Goal: Communication & Community: Answer question/provide support

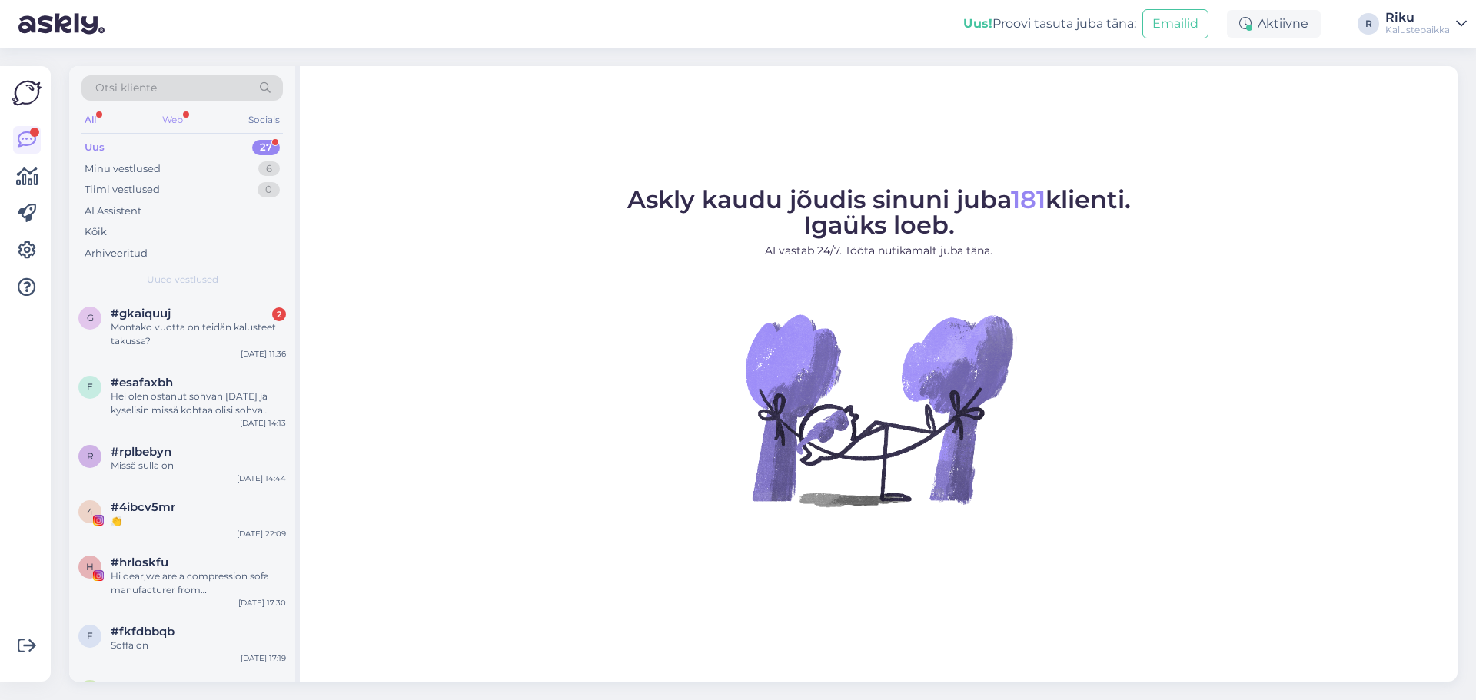
click at [159, 124] on div "Web" at bounding box center [172, 120] width 27 height 20
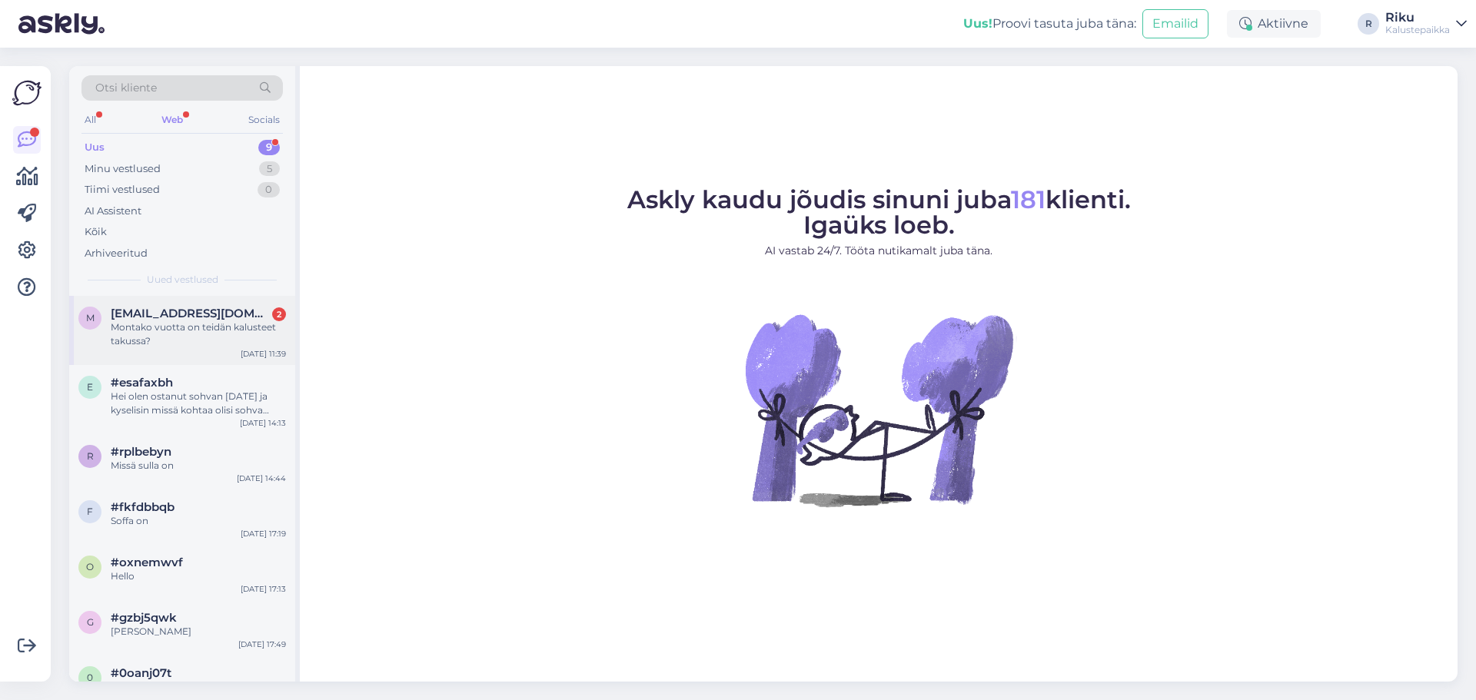
click at [145, 322] on div "Montako vuotta on teidän kalusteet takussa?" at bounding box center [198, 334] width 175 height 28
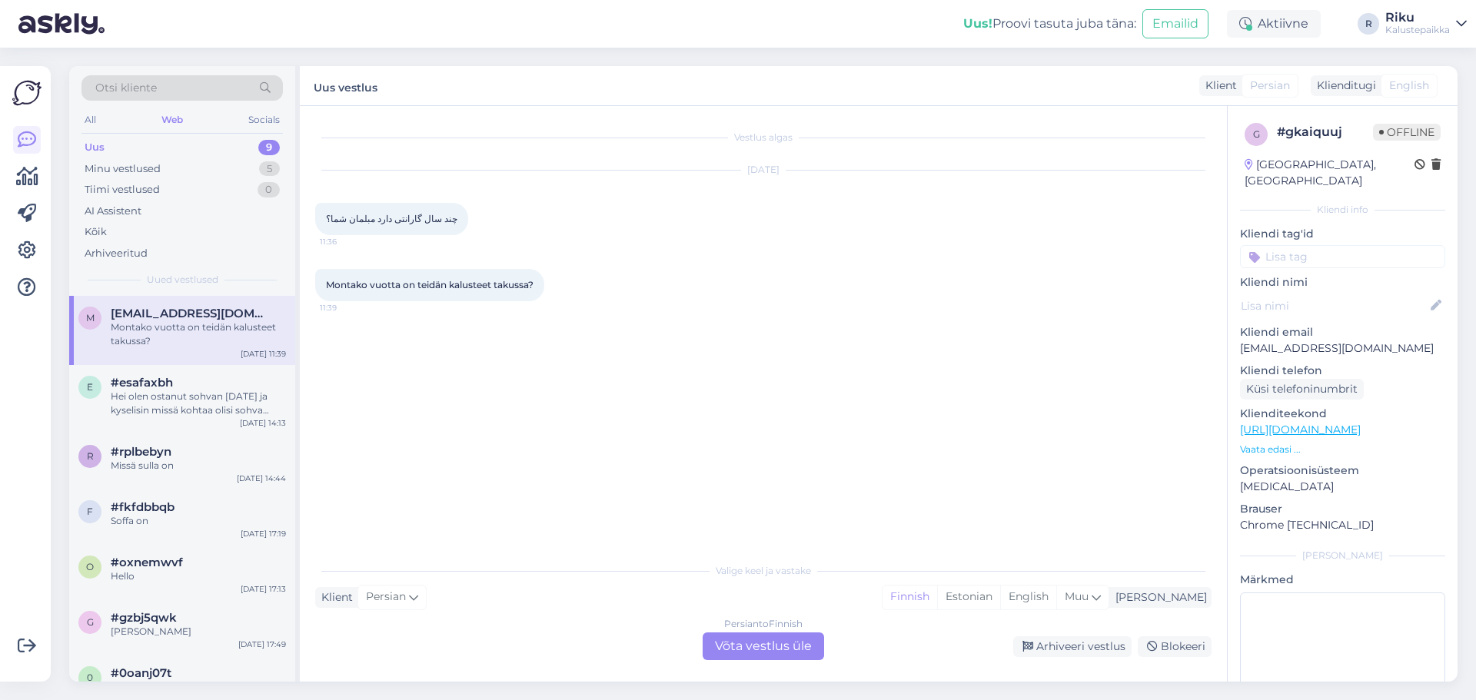
click at [742, 648] on div "Persian to Finnish Võta vestlus üle" at bounding box center [762, 646] width 121 height 28
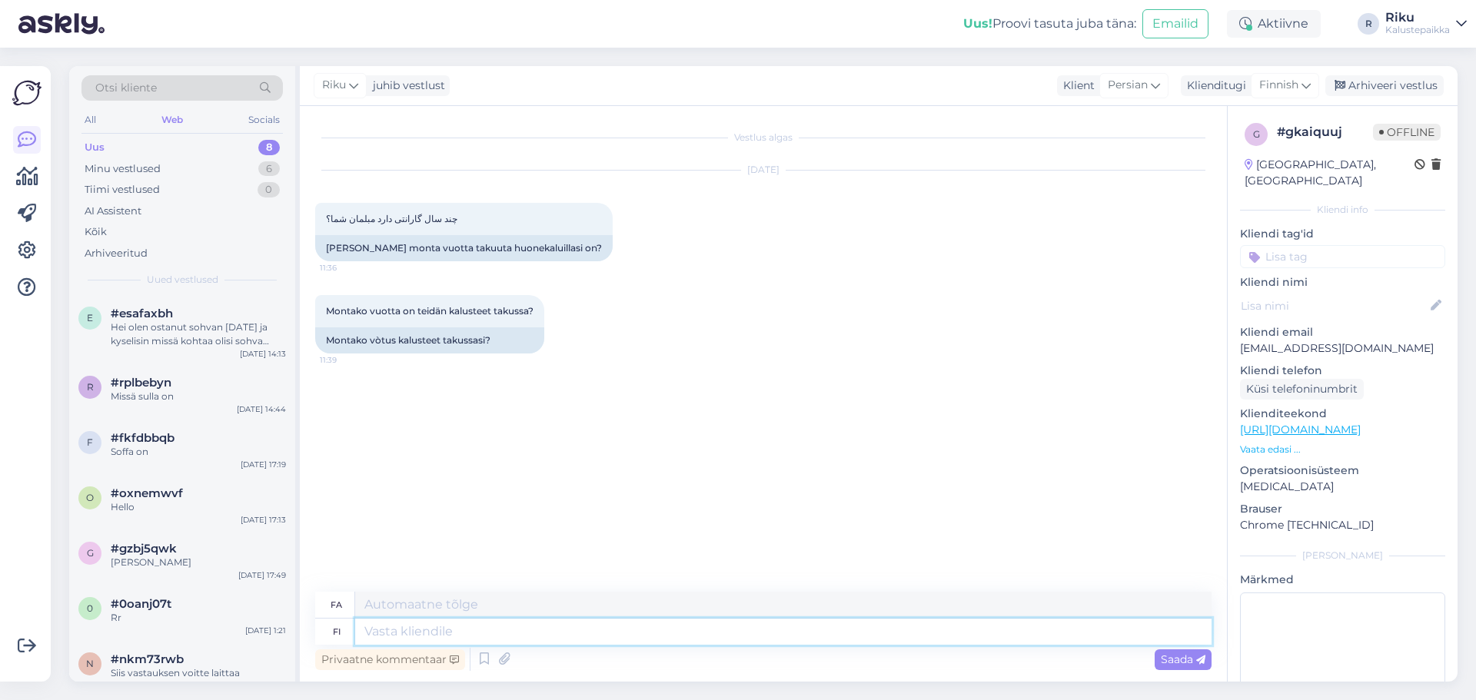
click at [473, 634] on textarea at bounding box center [783, 632] width 856 height 26
type textarea "H"
type textarea "Moik"
type textarea "سلام"
type textarea "Moikka,"
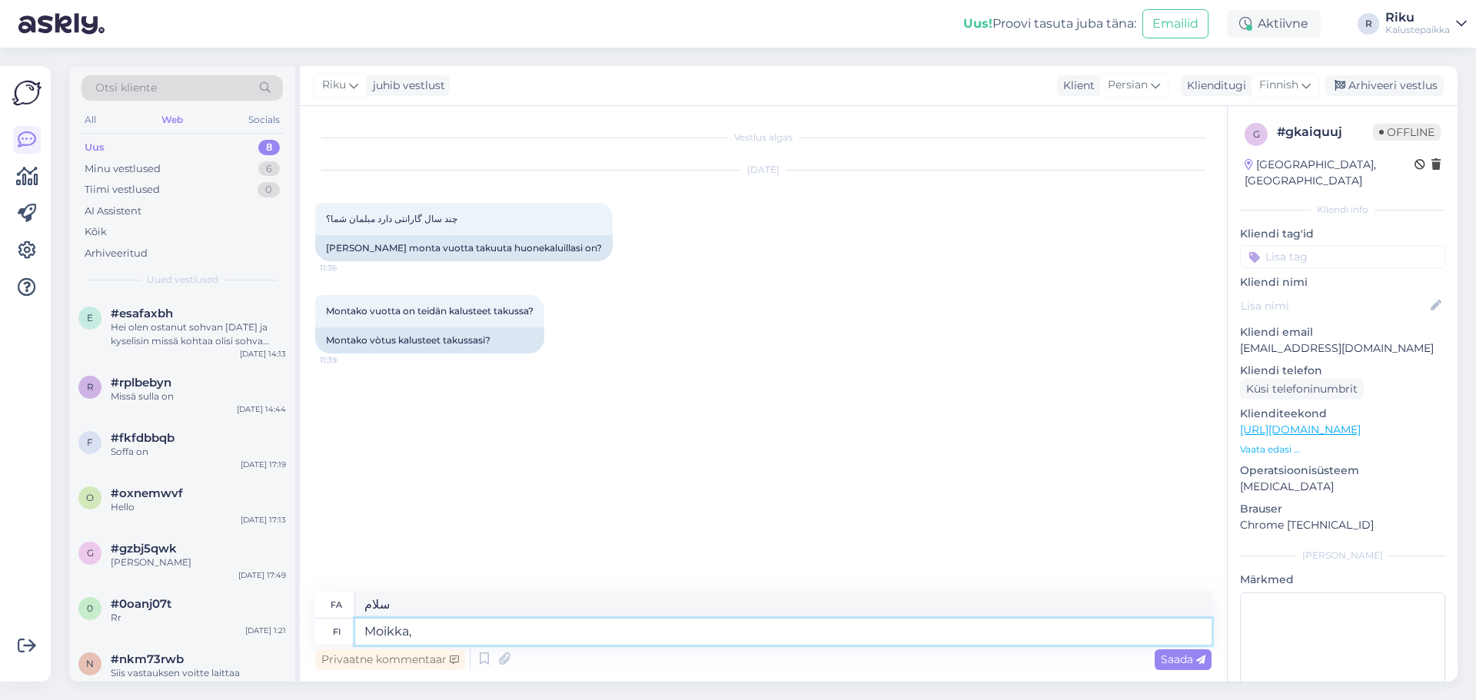
type textarea "سلام،"
type textarea "Moikka, meidän my"
type textarea "سلام، ما"
type textarea "Moikka, meidän myymälä t"
type textarea "سلام فروشگاه ما"
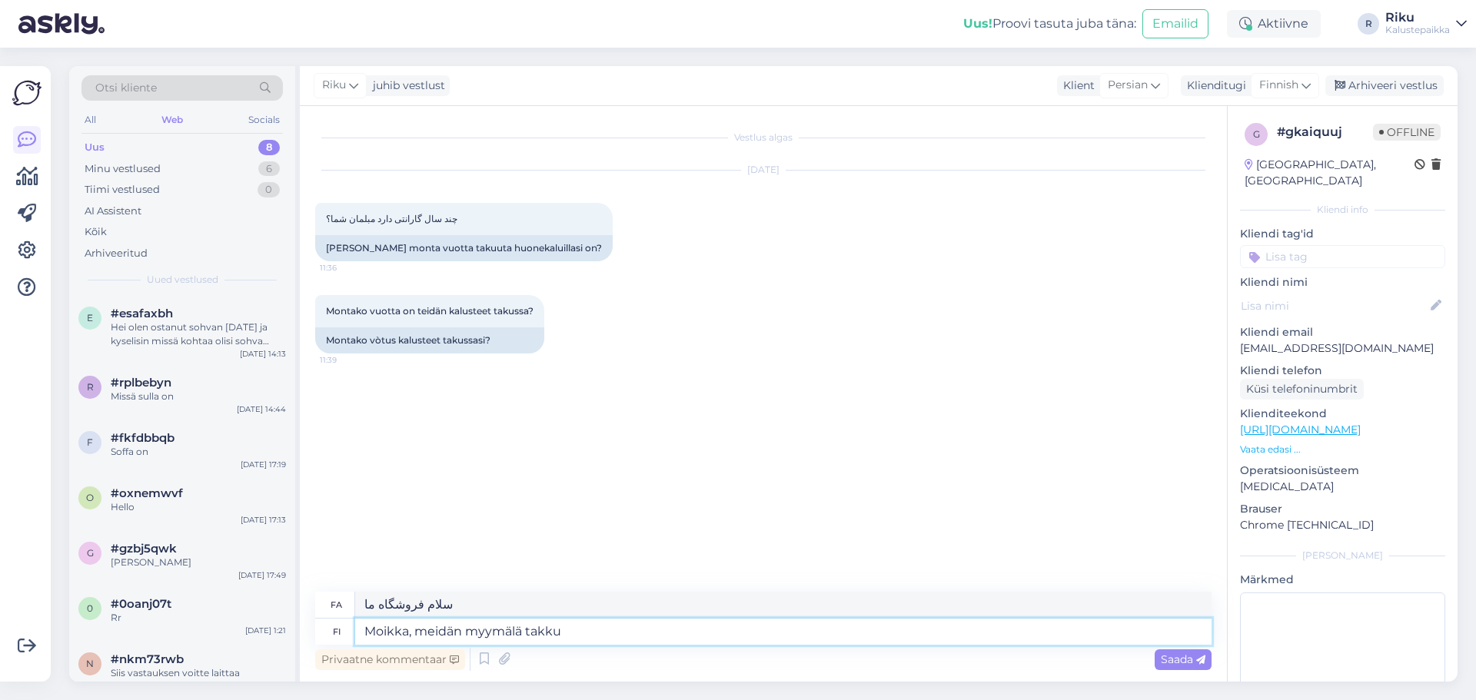
type textarea "Moikka, meidän myymälä takku"
type textarea "سلام، فروشگاه ما Takku است."
type textarea "Moikka, meidän myymälä takku on 2 vu"
type textarea "سلام، فروشگاه ما در [GEOGRAPHIC_DATA] ۲ واقع شده است."
type textarea "Moikka, meidän myymälä takku on 2 vuotta ja"
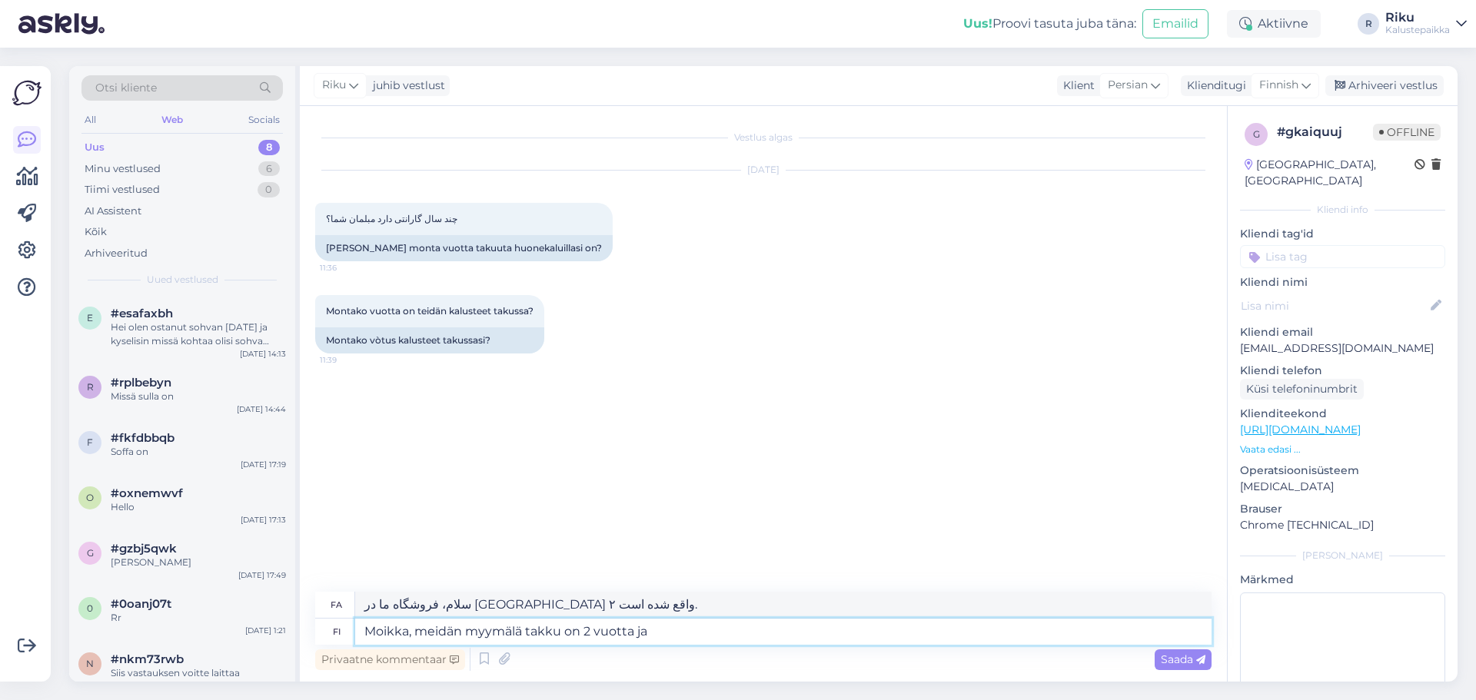
type textarea "سلام، فروشگاه ما دو ساله است."
type textarea "Moikka, meidän myymälä takku on 2 vuotta ja"
type textarea "سلام، فروشگاه ما دو ساله است و"
type textarea "Moikka, meidän myymälä takku on 2 vuotta ja tehtaan my"
type textarea "سلام، فروشگاه ما ۲ ساله است و کارخانه"
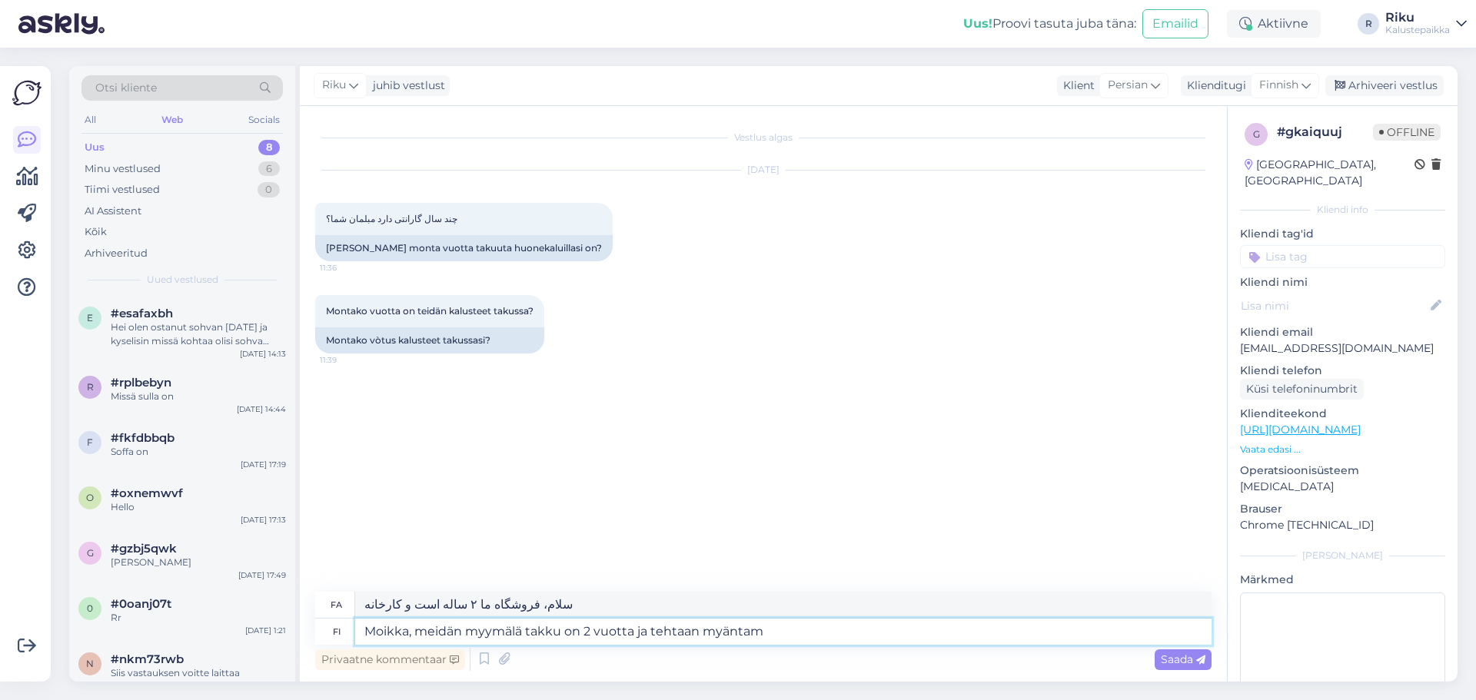
type textarea "Moikka, meidän myymälä takku on 2 vuotta ja tehtaan myänta"
type textarea "سلام فروشگاه ما ۲ سال گارانتی داره و کارخانه مجوز داره."
type textarea "Moikka, meidän myymälä takku on 2 vuotta ja tehtaan myö"
type textarea "سلام، فروشگاه ما 2 سال گارانتی دارد و گارانتی کارخانه ..."
type textarea "[PERSON_NAME], meidän myymälä takku on 2 vuotta ja tehtaan myöntamaan"
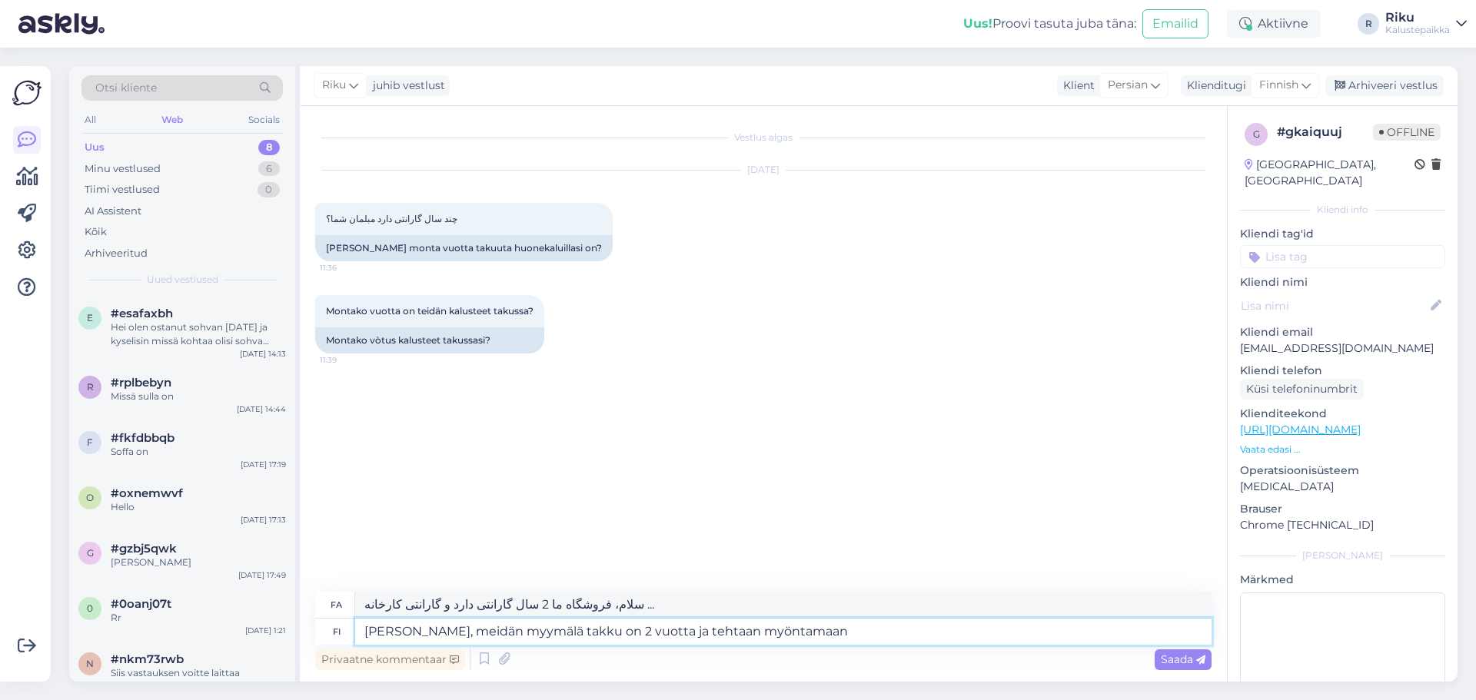
type textarea "سلام، گارانتی فروشگاه ما ۲ سال است و از کارخانه صادر شده است."
type textarea "[PERSON_NAME], meidän myymälä takku on 2 vuotta ja tehtaan myöntamaan runkotaku…"
type textarea "سلام، گارانتی فروشگاه ما ۲ ساله است و کارخانه گارانتی قاب صادر می‌کند."
type textarea "Moikka, meidän myymälä takku on 2 vuotta ja tehtaan myöntamaan runkotakuu on"
type textarea "سلام، گارانتی فروشگاه ما ۲ سال و گارانتی قاب کارخانه ..."
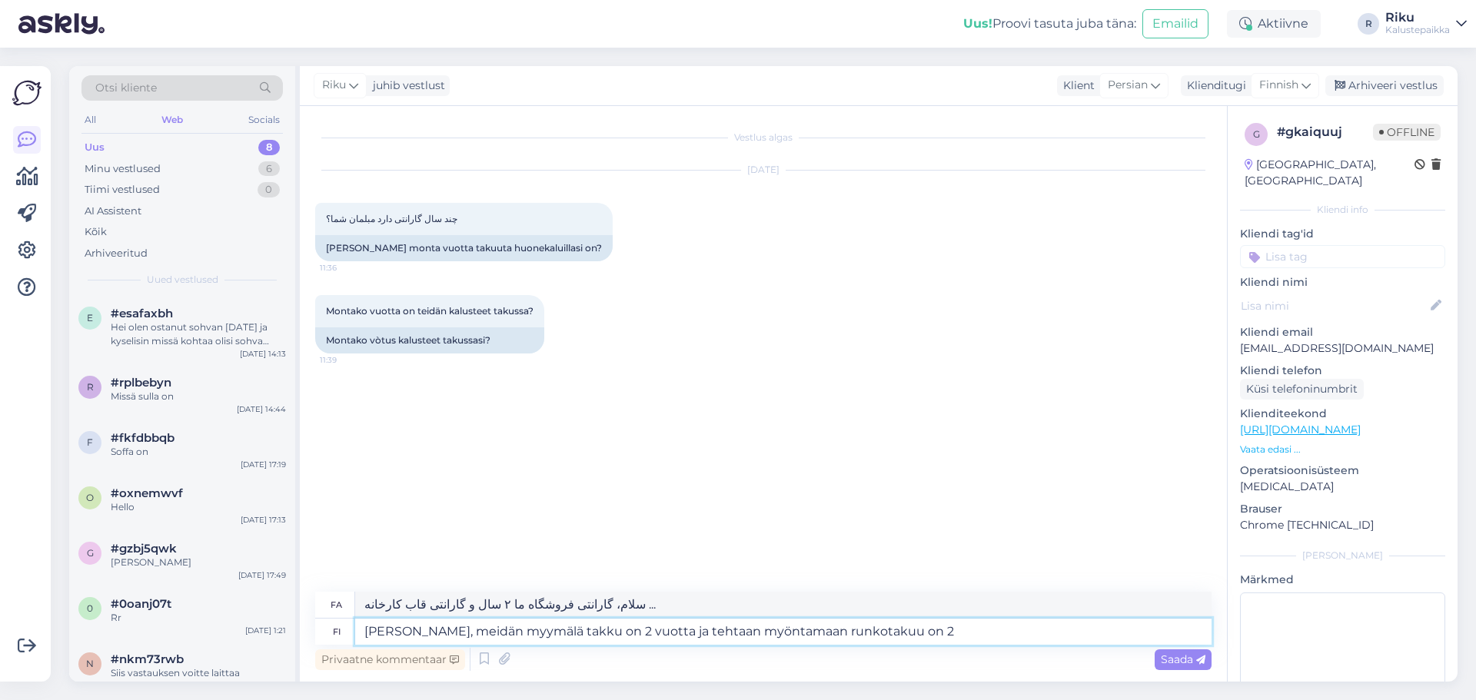
type textarea "[PERSON_NAME], meidän myymälä takku on 2 vuotta ja tehtaan myöntamaan runkotaku…"
type textarea "سلام، گارانتی فروشگاه ما ۲ سال و گارانتی قاب صادر شده از کارخانه نیز ۲ سال است."
type textarea "[PERSON_NAME], meidän myymälä takku on 2 vuotta ja tehtaan myöntamaan runkotaku…"
type textarea "سلام، گارانتی فروشگاه ما ۲ سال و گارانتی قاب کارخانه ..."
type textarea "Moikka, meidän myymälä takku on 2 vuotta ja tehtaan myöntamaan runkotakuu on 10…"
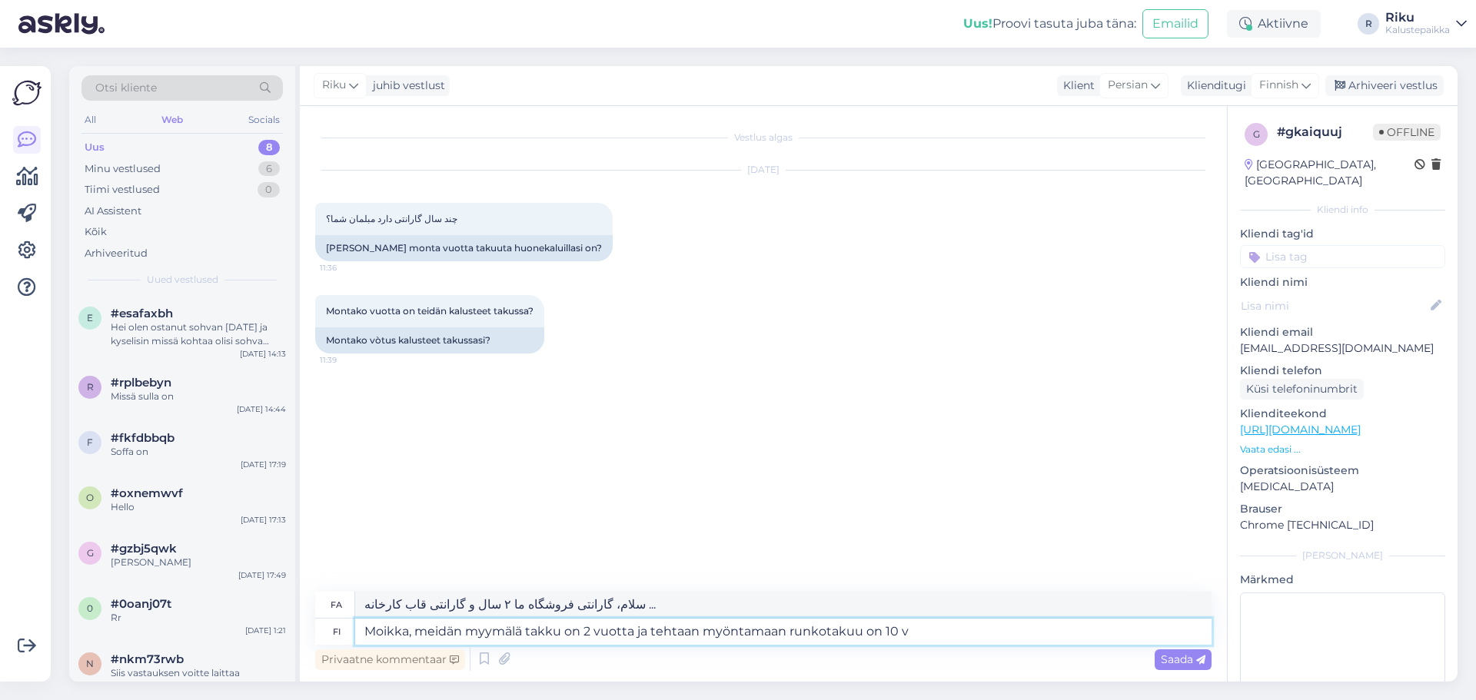
type textarea "سلام، گارانتی فروشگاه ما ۲ سال و گارانتی قاب کارخانه ۱۰ سال است."
type textarea "[PERSON_NAME], meidän myymälä takku on 2 vuotta ja tehtaan myöntamaan runkotaku…"
type textarea "سلام، گارانتی فروشگاه ما ۲ سال و گارانتی اسکلت کارخانه ۱۰ سال برای مبل‌ها است."
type textarea "[PERSON_NAME], meidän myymälä takku on 2 vuotta ja tehtaan myöntamaan runkotaku…"
type textarea "سلام، گارانتی فروشگاه ما ۲ سال است و کارخانه ۱۰ سال گارانتی فریم برای مبل‌ها و …"
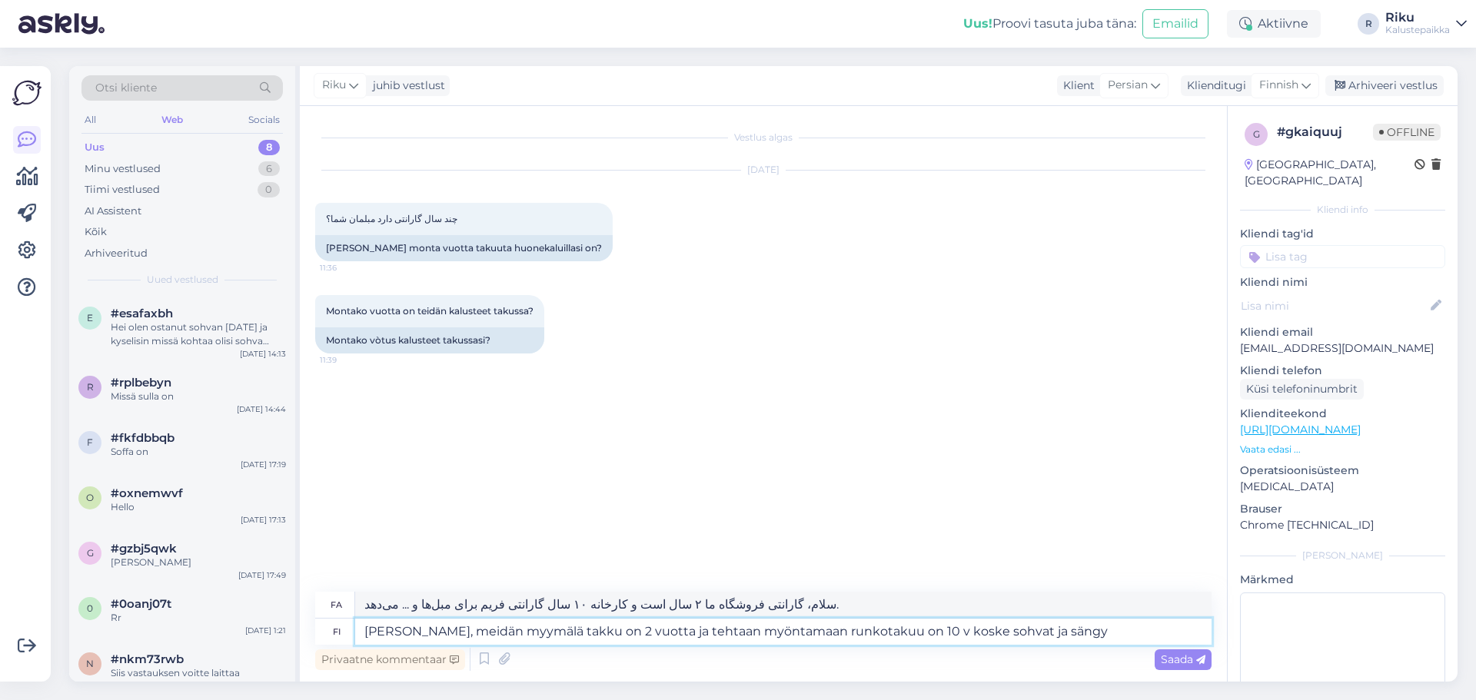
type textarea "Moikka, meidän myymälä takku on 2 vuotta ja tehtaan myöntamaan runkotakuu on 10…"
type textarea "سلام، گارانتی فروشگاه ما ۲ سال و گارانتی اسکلت کارخانه ۱۰ سال برای مبل‌ها و تخت…"
type textarea "[PERSON_NAME], meidän myymälä takku on 2 vuotta ja tehtaan myöntamaan runkotaku…"
type textarea "سلام، گارانتی فروشگاه ما ۲ سال و گارانتی اسکلت کارخانه ۱۰ سال برای مبل‌ها و تخت…"
type textarea "[PERSON_NAME], meidän myymälä takku on 2 vuotta ja tehtaan myöntamaan runkotaku…"
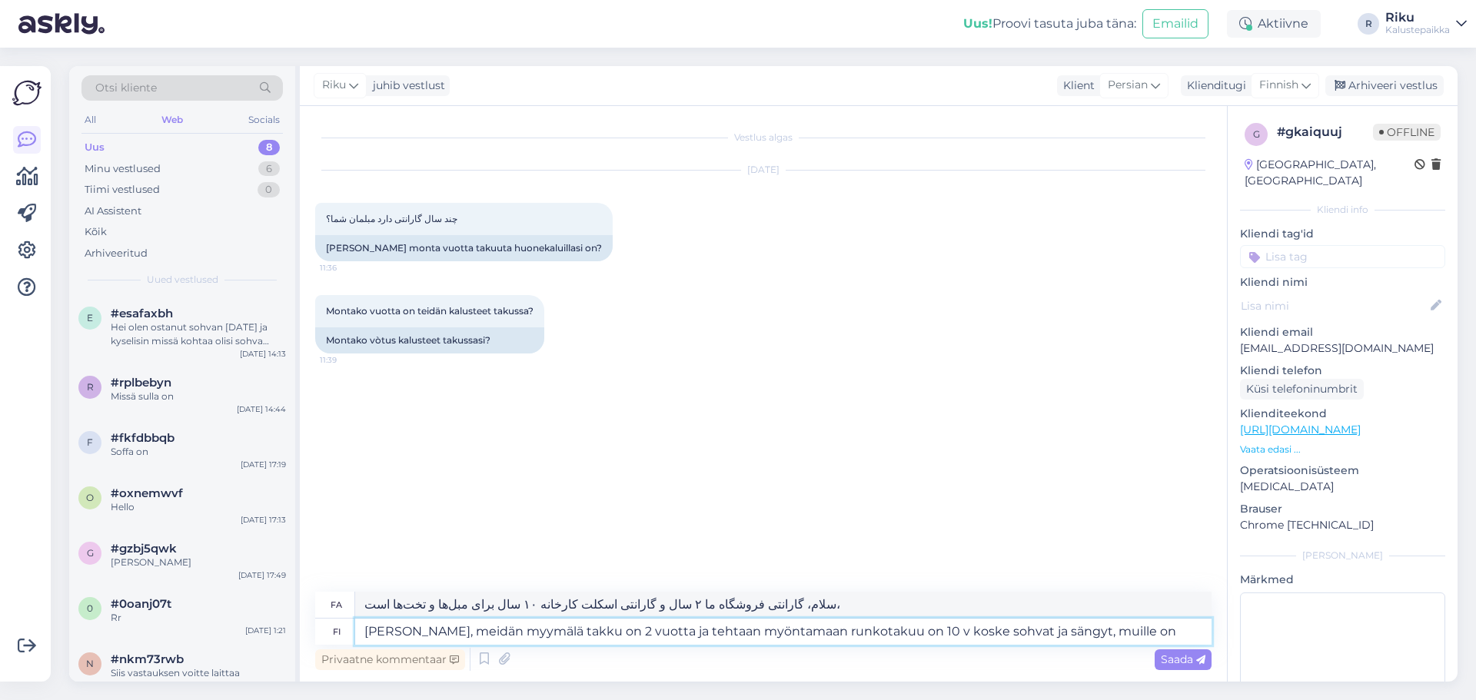
type textarea "سلام، گارانتی فروشگاه ما ۲ سال و گارانتی اسکلت کارخانه ۱۰ سال برای مبل‌ها و تخت…"
type textarea "[PERSON_NAME], meidän myymälä takku on 2 vuotta ja tehtaan myöntamaan runkotaku…"
type textarea "سلام، گارانتی فروشگاه ما ۲ سال و گارانتی اسکلت کارخانه برای مبل‌ها و تخت‌ها ۱۰ …"
type textarea "[PERSON_NAME], meidän myymälä takku on 2 vuotta ja tehtaan myöntamaan runkotaku…"
type textarea "سلام، گارانتی فروشگاه ما ۲ سال است و کارخانه برای مبل‌ها و تخت‌ها ۱۰ سال گارانت…"
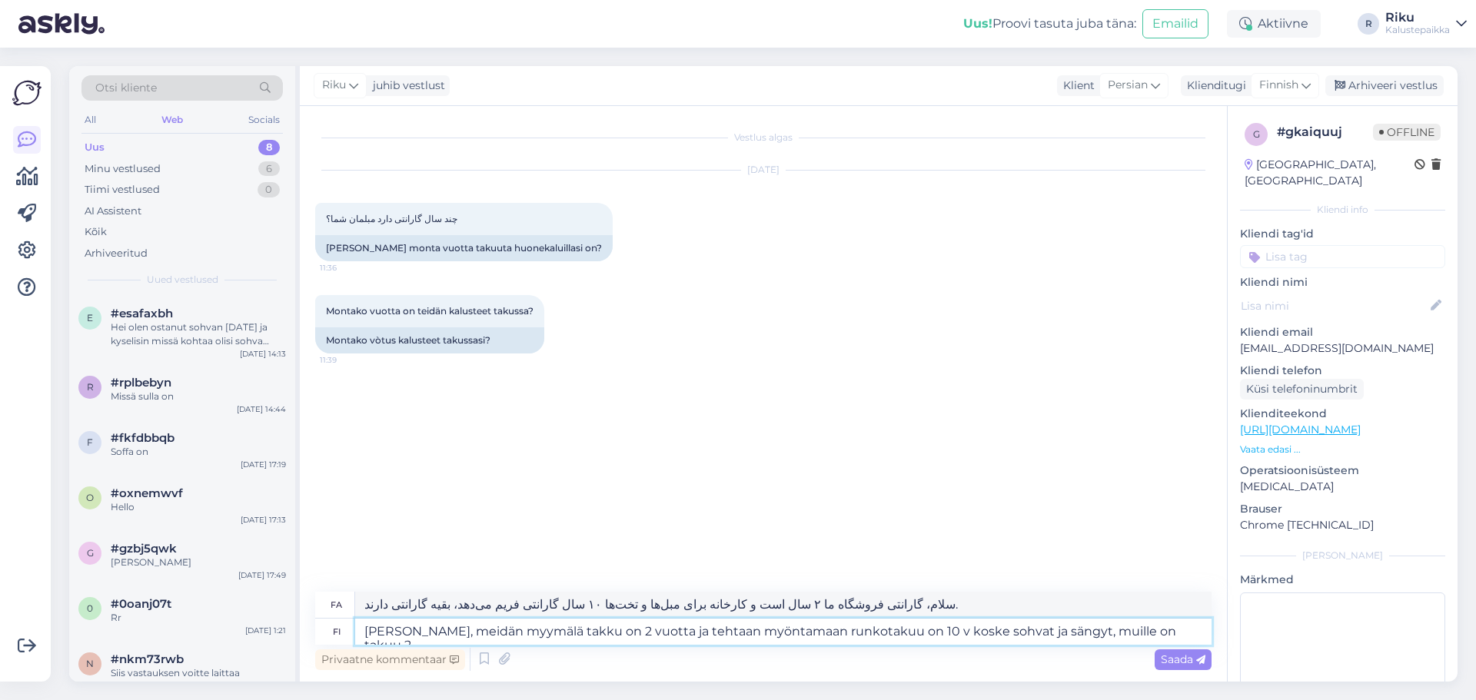
type textarea "[PERSON_NAME], meidän myymälä takku on 2 vuotta ja tehtaan myöntamaan runkotaku…"
type textarea "سلام، گارانتی فروشگاه ما ۲ سال است و کارخانه برای مبل‌ها و تخت‌ها ۱۰ سال گارانت…"
type textarea "[PERSON_NAME], meidän myymälä takku on 2 vuotta ja tehtaan myöntamaan runkotaku…"
type textarea "سلام، گارانتی فروشگاه ما ۲ سال است و کارخانه برای مبل‌ها و تخت‌ها ۱۰ سال گارانت…"
type textarea "[PERSON_NAME], meidän myymälä takku on 2 vuotta ja tehtaan myöntamaan runkotaku…"
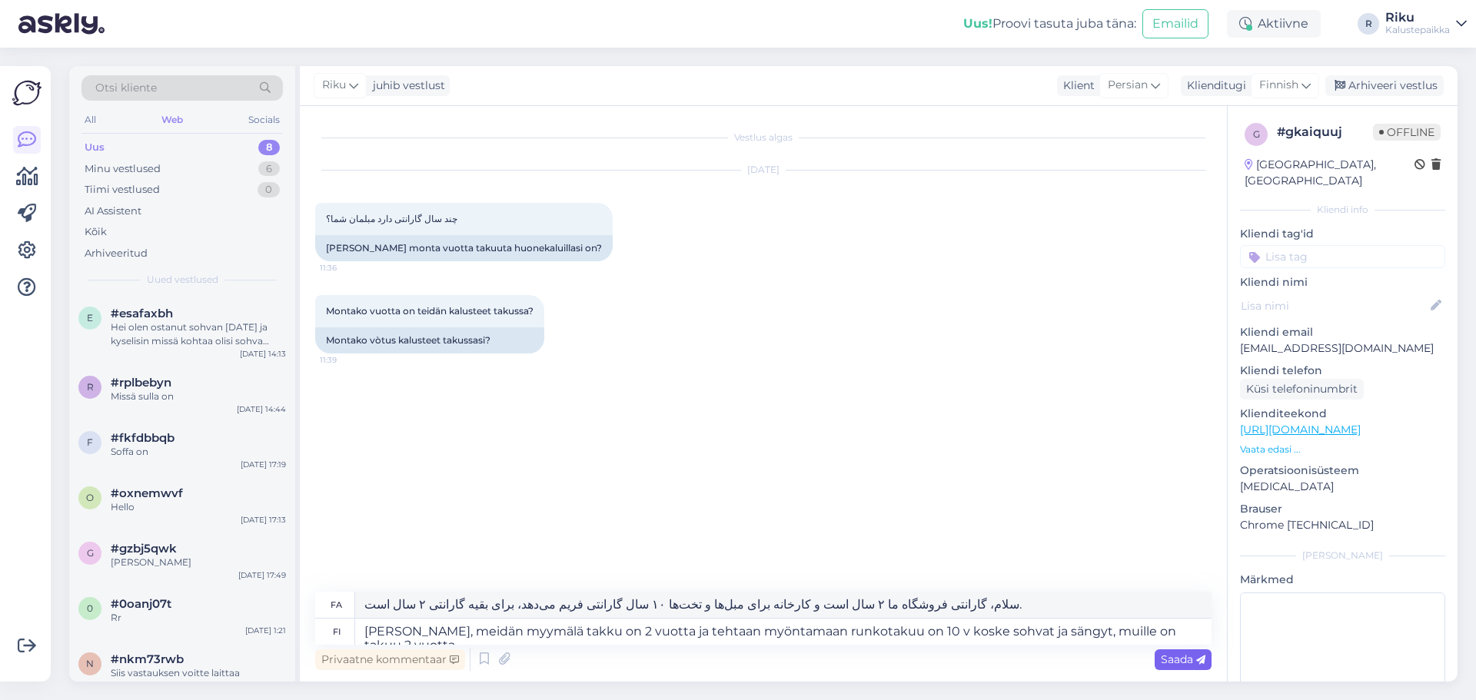
click at [1184, 662] on span "Saada" at bounding box center [1182, 659] width 45 height 14
